Goal: Contribute content: Contribute content

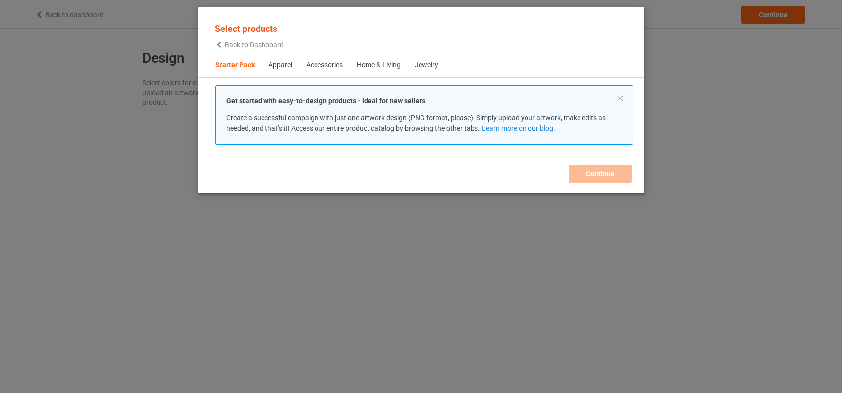
scroll to position [12, 0]
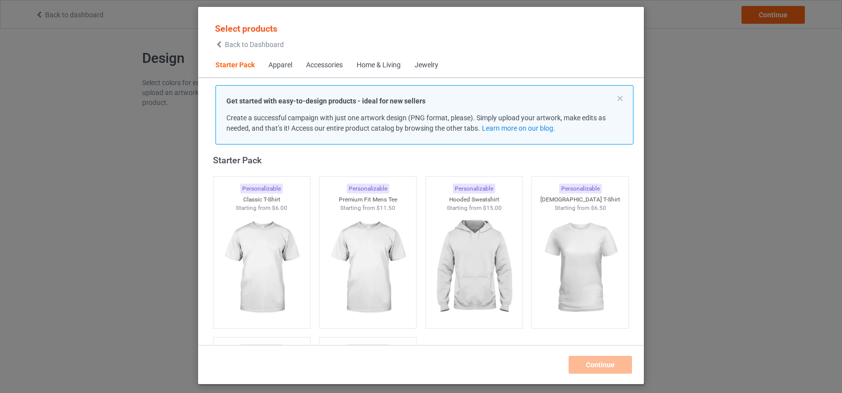
click at [618, 19] on div "Select products Back to Dashboard" at bounding box center [421, 35] width 430 height 36
click at [364, 240] on img at bounding box center [367, 268] width 93 height 116
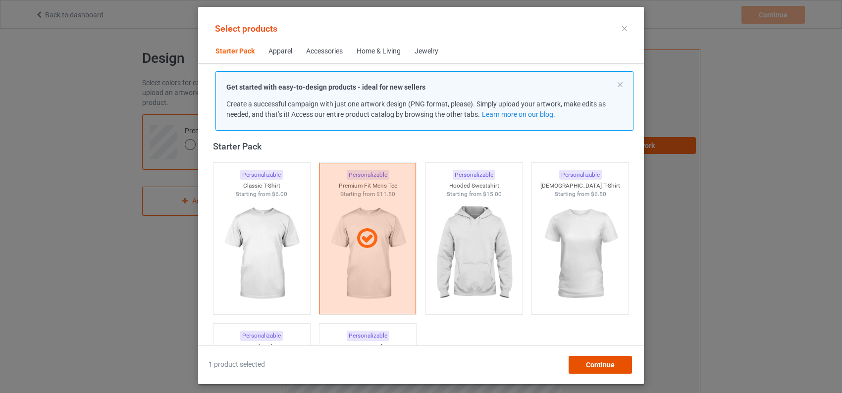
click at [587, 366] on span "Continue" at bounding box center [600, 365] width 29 height 8
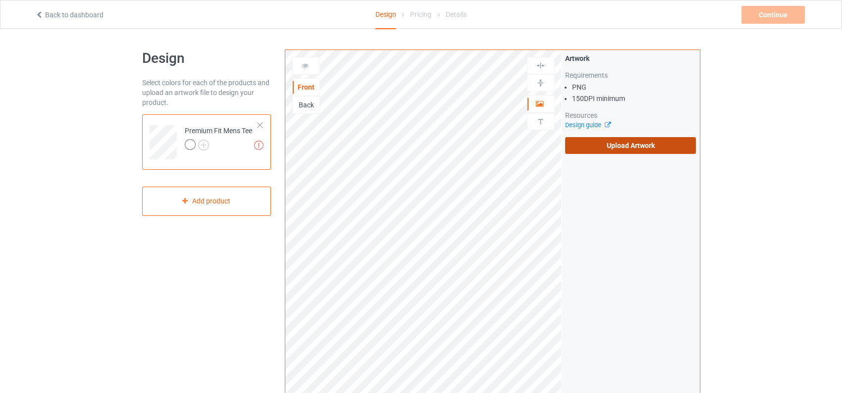
click at [609, 148] on label "Upload Artwork" at bounding box center [630, 145] width 131 height 17
click at [0, 0] on input "Upload Artwork" at bounding box center [0, 0] width 0 height 0
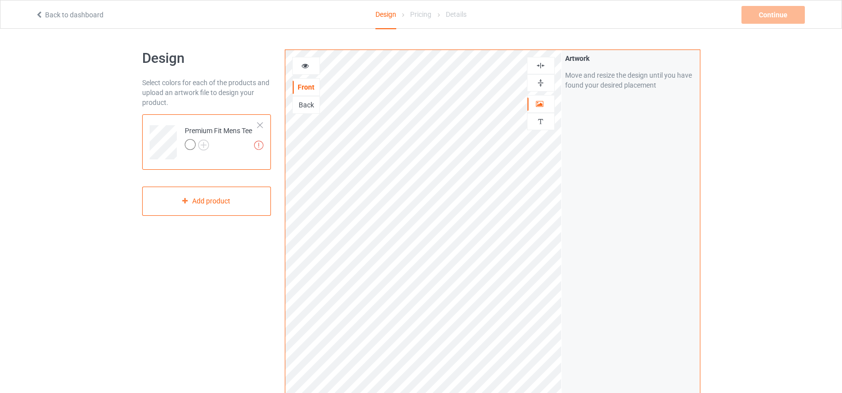
click at [309, 103] on div "Back" at bounding box center [306, 105] width 27 height 10
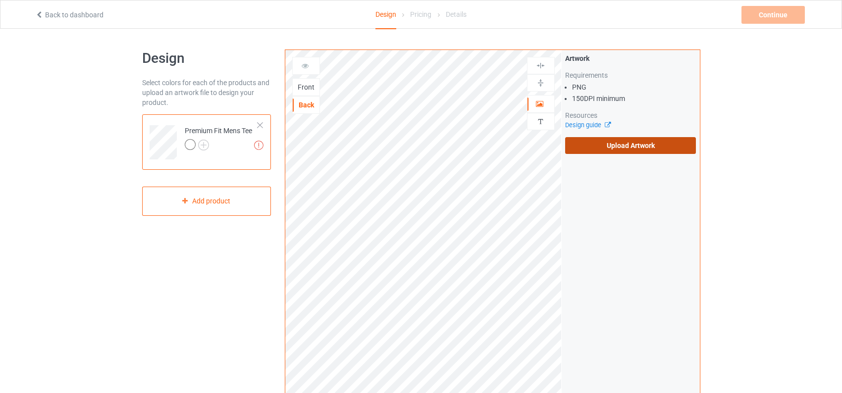
click at [618, 148] on label "Upload Artwork" at bounding box center [630, 145] width 131 height 17
click at [0, 0] on input "Upload Artwork" at bounding box center [0, 0] width 0 height 0
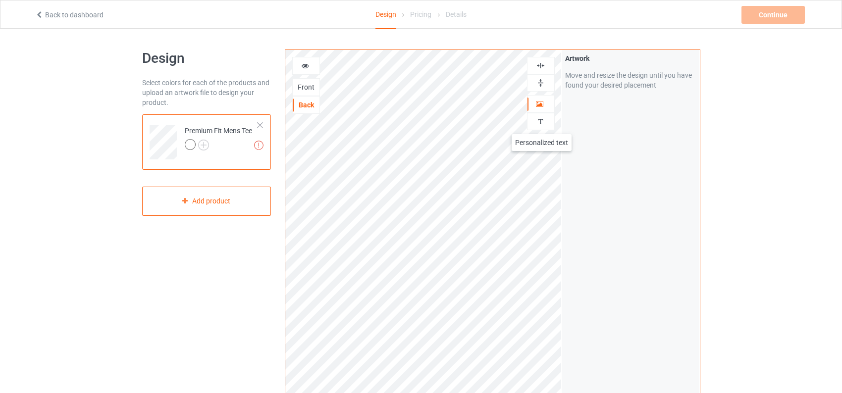
click at [542, 124] on img at bounding box center [540, 121] width 9 height 9
click at [543, 66] on img at bounding box center [540, 65] width 9 height 9
click at [617, 69] on div "Add text" at bounding box center [630, 76] width 131 height 18
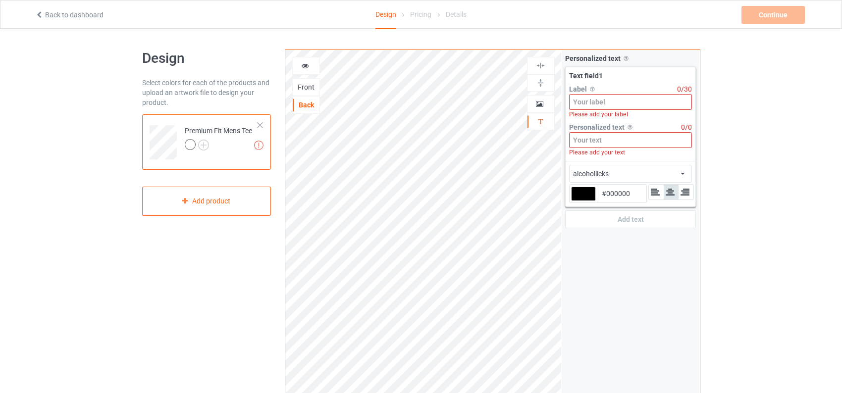
click at [608, 106] on input at bounding box center [630, 102] width 123 height 16
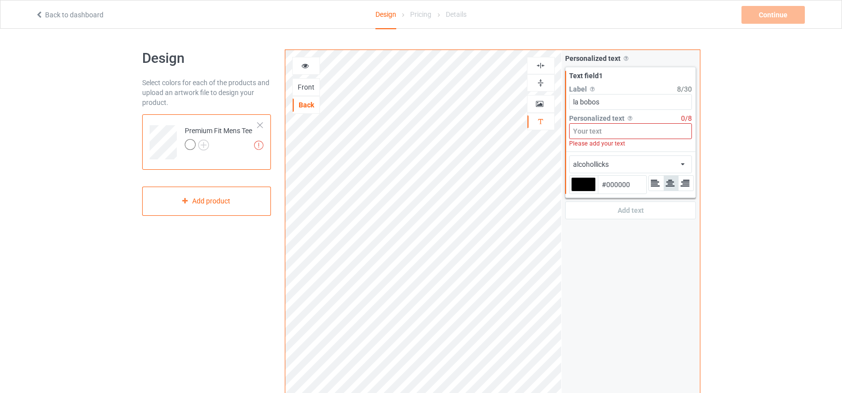
type input "la bobos"
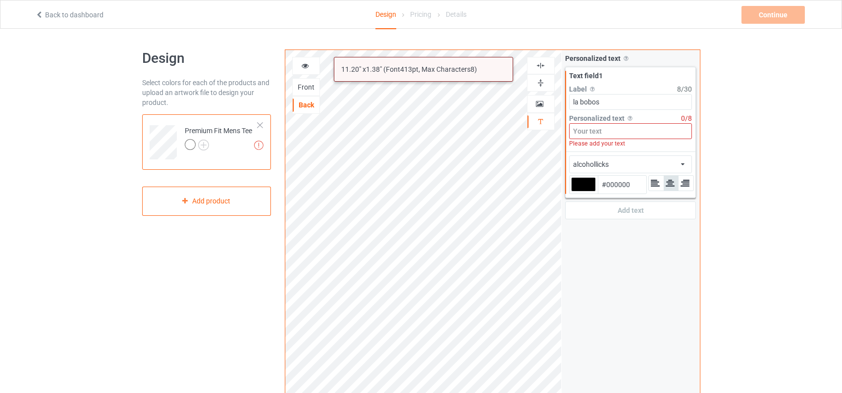
click at [616, 133] on input at bounding box center [630, 131] width 123 height 16
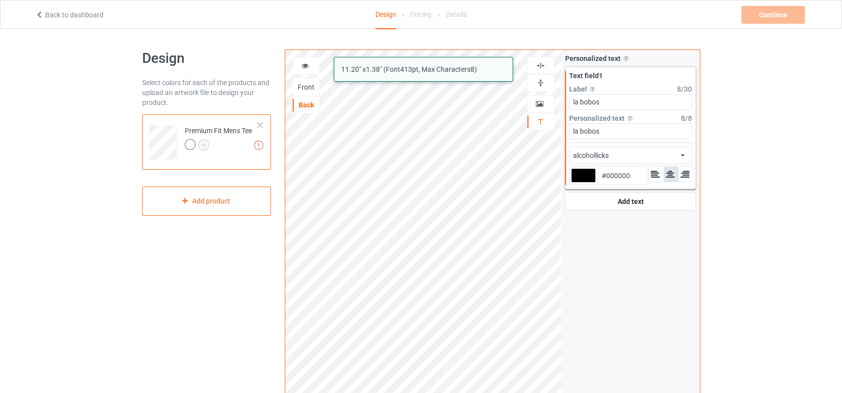
type input "la bobos"
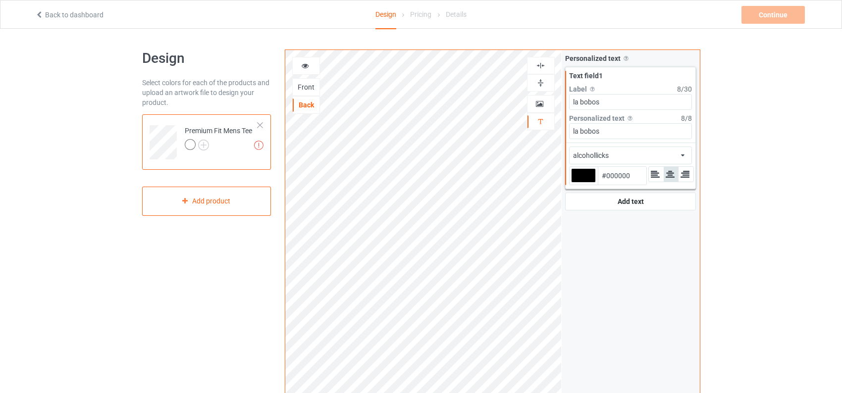
click at [309, 89] on div "Front" at bounding box center [306, 87] width 27 height 10
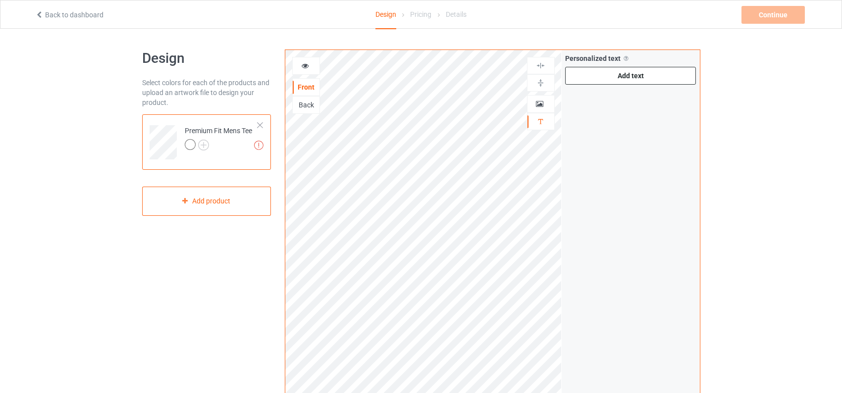
click at [625, 84] on div "Add text" at bounding box center [630, 76] width 131 height 18
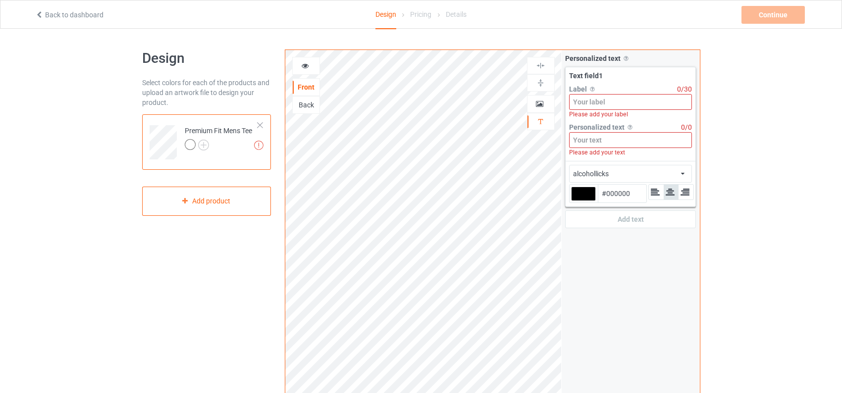
click at [620, 106] on input at bounding box center [630, 102] width 123 height 16
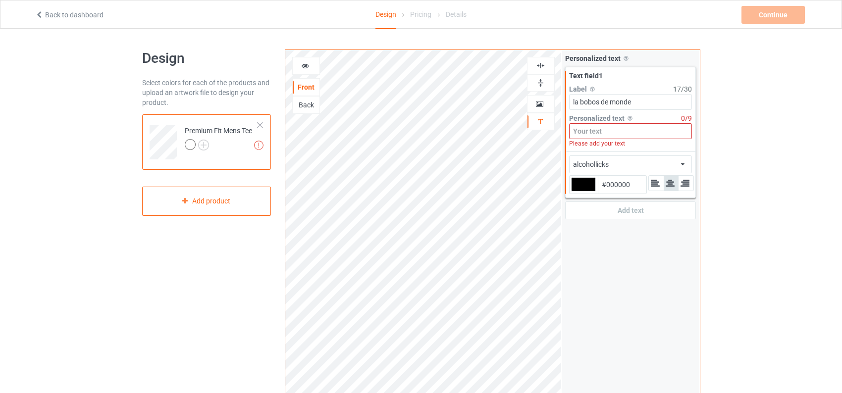
type input "la bobos de monde"
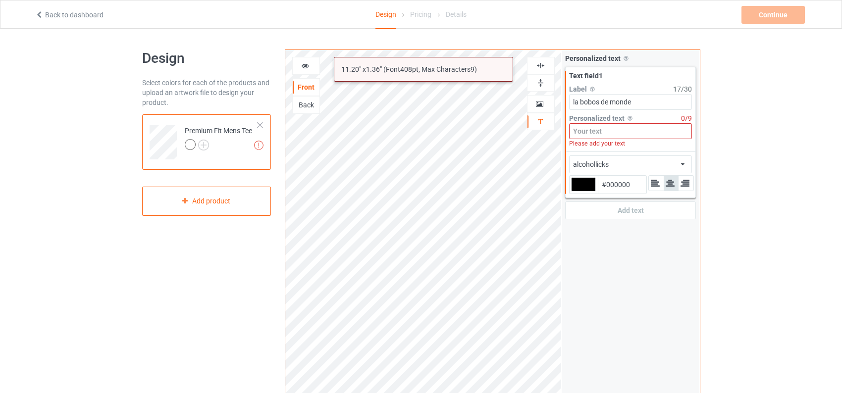
click at [602, 138] on input at bounding box center [630, 131] width 123 height 16
click at [627, 102] on input "la bobos de monde" at bounding box center [630, 102] width 123 height 16
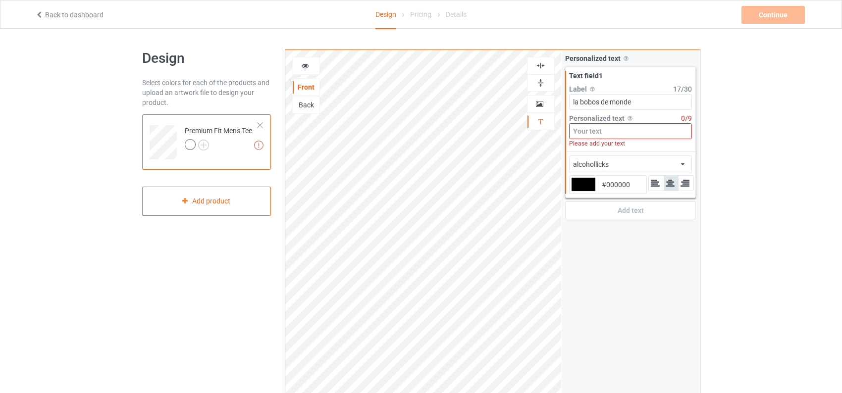
click at [627, 102] on input "la bobos de monde" at bounding box center [630, 102] width 123 height 16
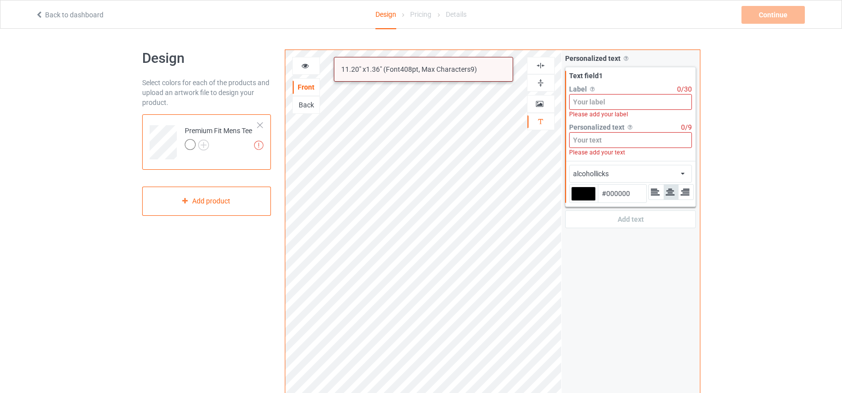
click at [593, 144] on input at bounding box center [630, 140] width 123 height 16
paste input "la bobos de monde"
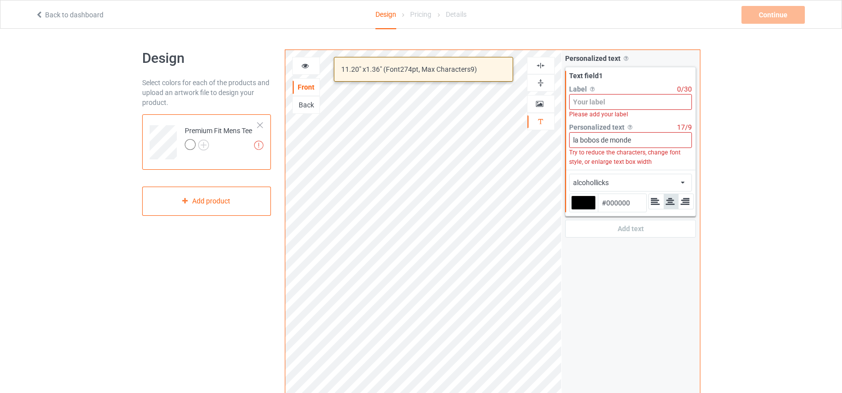
type input "la bobos de monde"
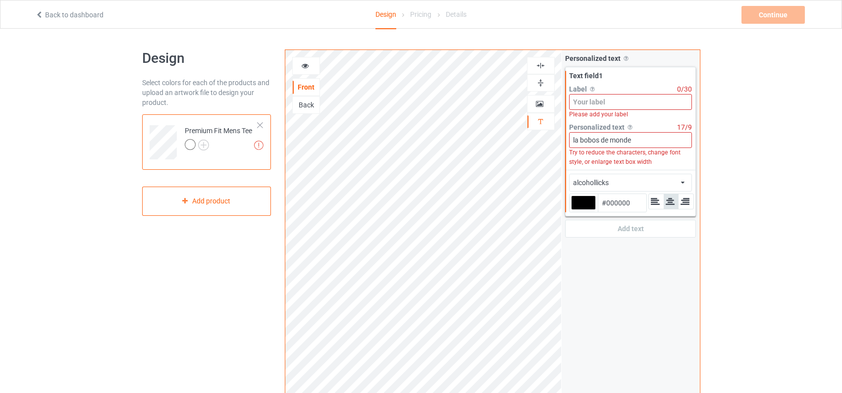
click at [593, 99] on input at bounding box center [630, 102] width 123 height 16
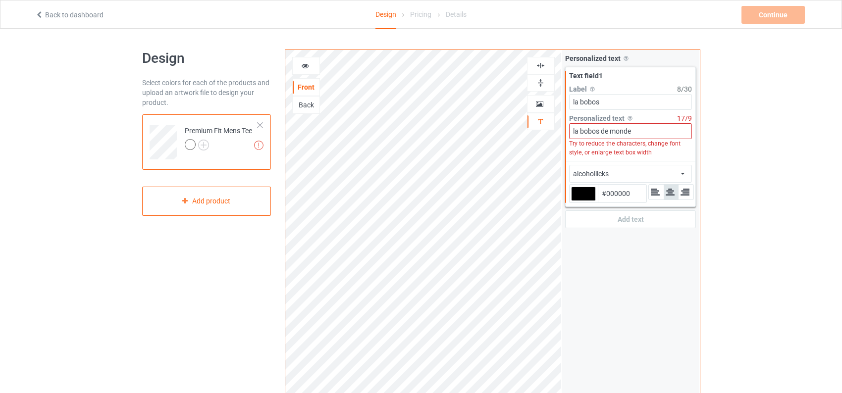
type input "la bobos"
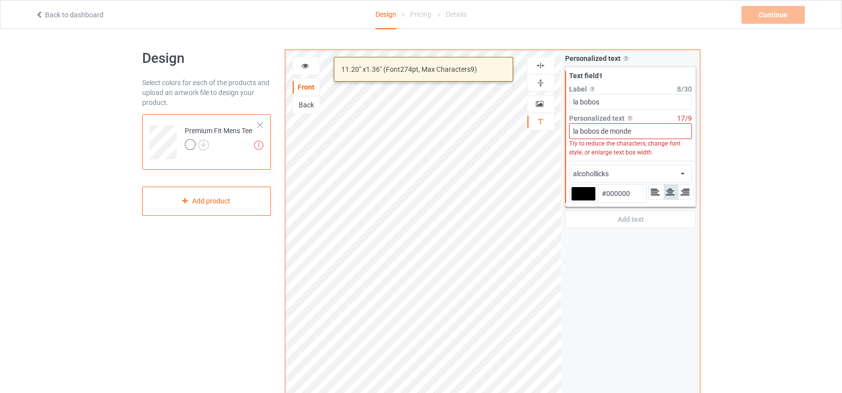
click at [641, 134] on input "la bobos de monde" at bounding box center [630, 131] width 123 height 16
type input "la bobos de mond"
